Goal: Navigation & Orientation: Find specific page/section

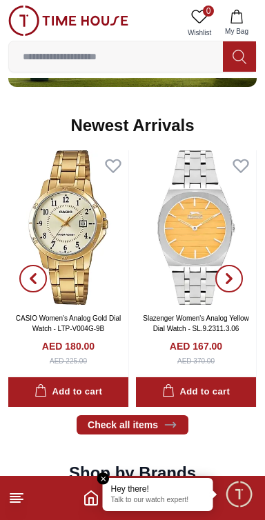
scroll to position [854, 0]
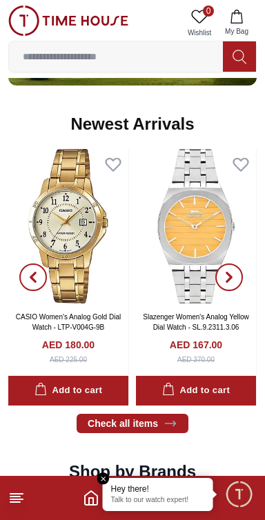
click at [15, 494] on line at bounding box center [16, 494] width 12 height 0
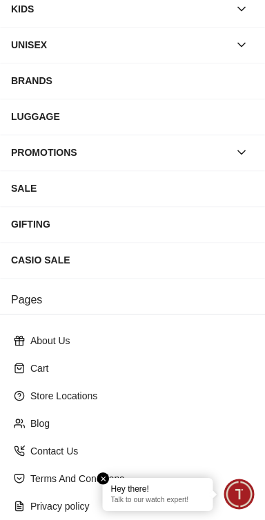
scroll to position [219, 0]
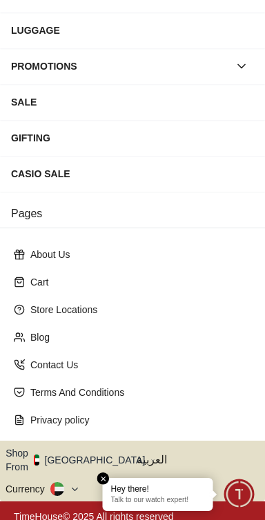
click at [59, 487] on icon at bounding box center [61, 489] width 5 height 5
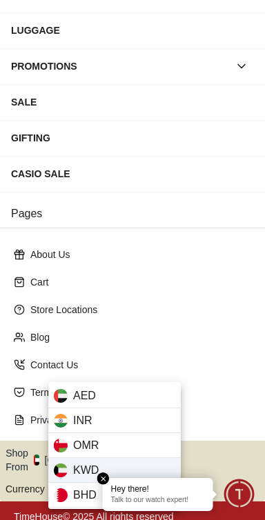
click at [75, 470] on span "KWD" at bounding box center [86, 470] width 26 height 17
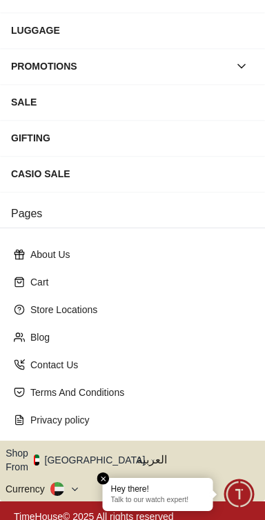
click at [81, 451] on button "Shop From [GEOGRAPHIC_DATA]" at bounding box center [81, 460] width 150 height 28
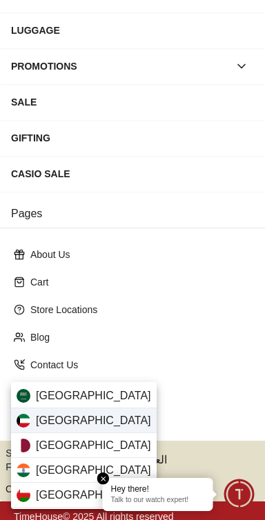
click at [52, 426] on span "[GEOGRAPHIC_DATA]" at bounding box center [93, 421] width 115 height 17
